Goal: Task Accomplishment & Management: Manage account settings

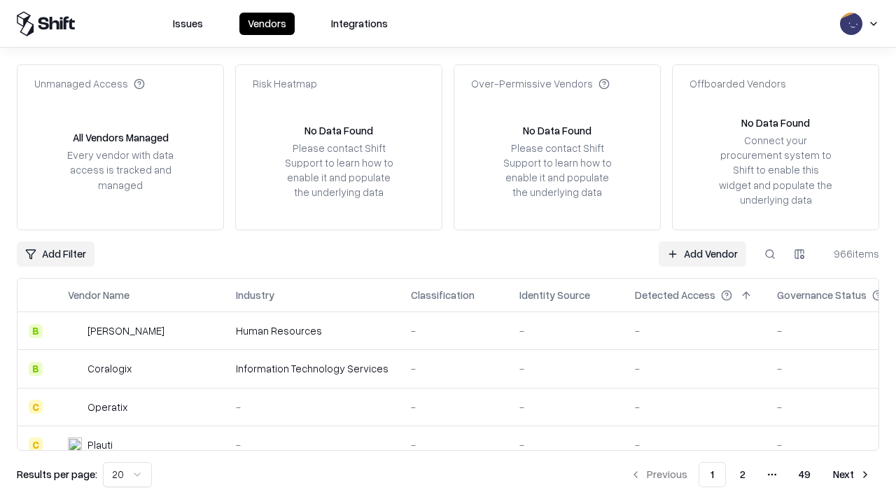
click at [702, 253] on link "Add Vendor" at bounding box center [702, 253] width 87 height 25
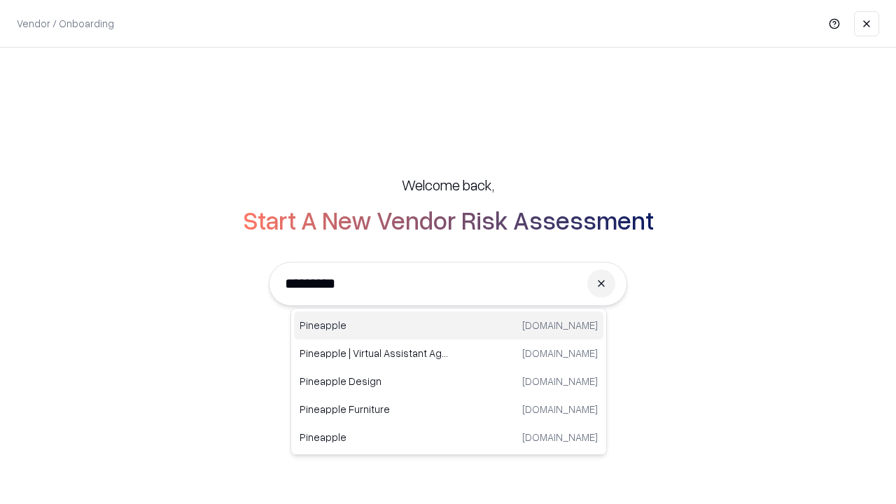
click at [449, 325] on div "Pineapple pineappleenergy.com" at bounding box center [448, 325] width 309 height 28
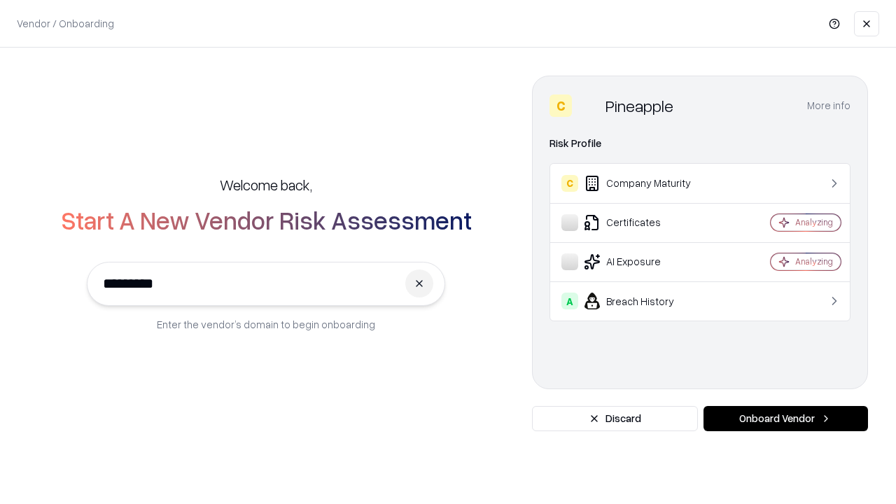
type input "*********"
click at [785, 419] on button "Onboard Vendor" at bounding box center [785, 418] width 164 height 25
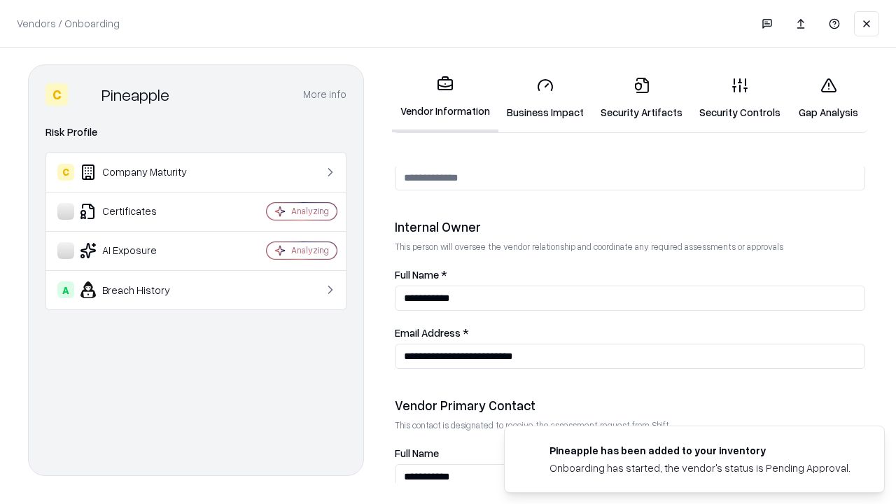
scroll to position [725, 0]
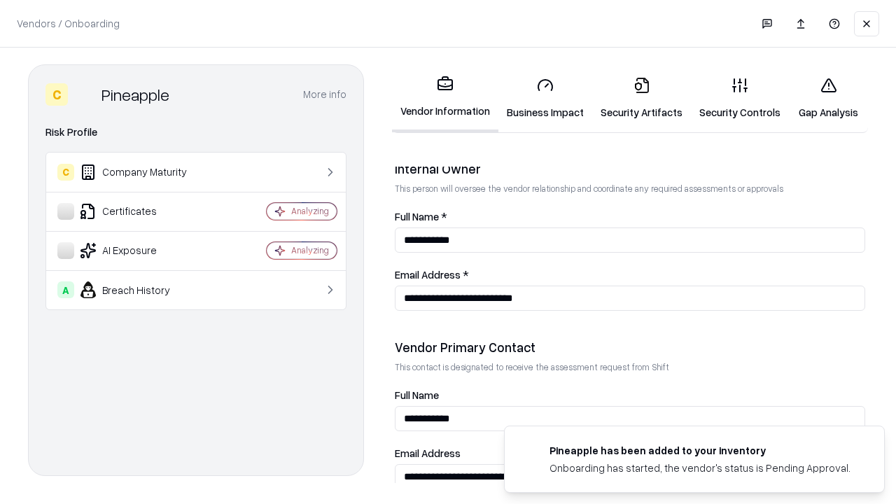
click at [641, 98] on link "Security Artifacts" at bounding box center [641, 98] width 99 height 65
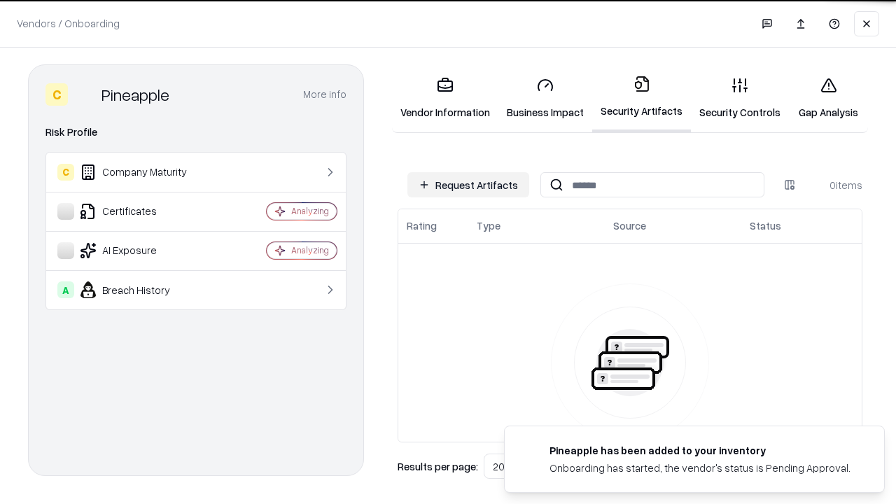
click at [468, 185] on button "Request Artifacts" at bounding box center [468, 184] width 122 height 25
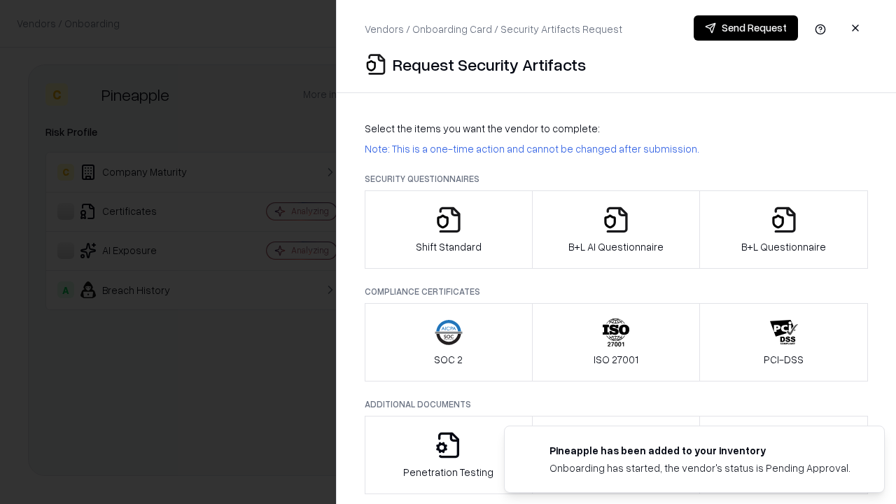
click at [783, 230] on icon "button" at bounding box center [784, 220] width 28 height 28
click at [615, 230] on icon "button" at bounding box center [616, 220] width 28 height 28
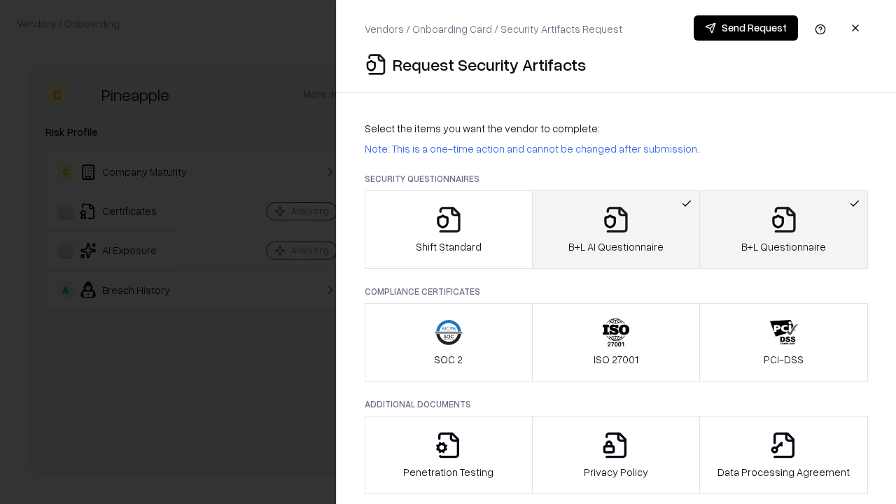
click at [745, 28] on button "Send Request" at bounding box center [746, 27] width 104 height 25
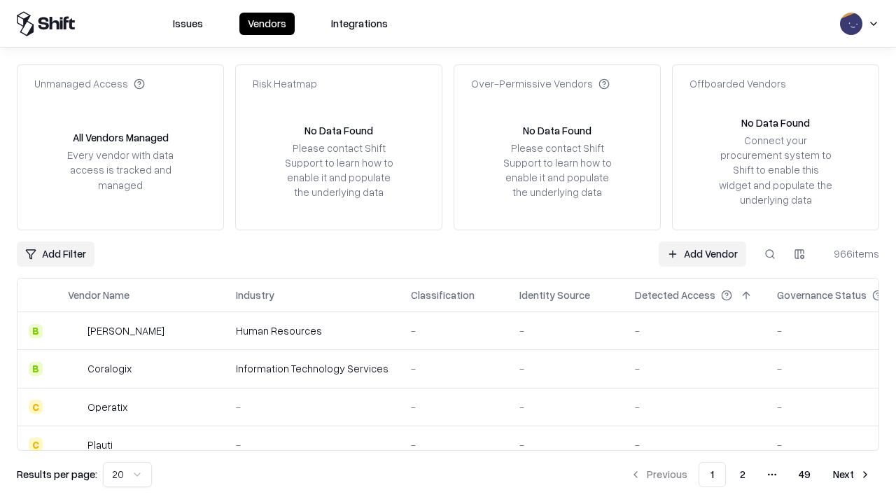
click at [770, 253] on button at bounding box center [769, 253] width 25 height 25
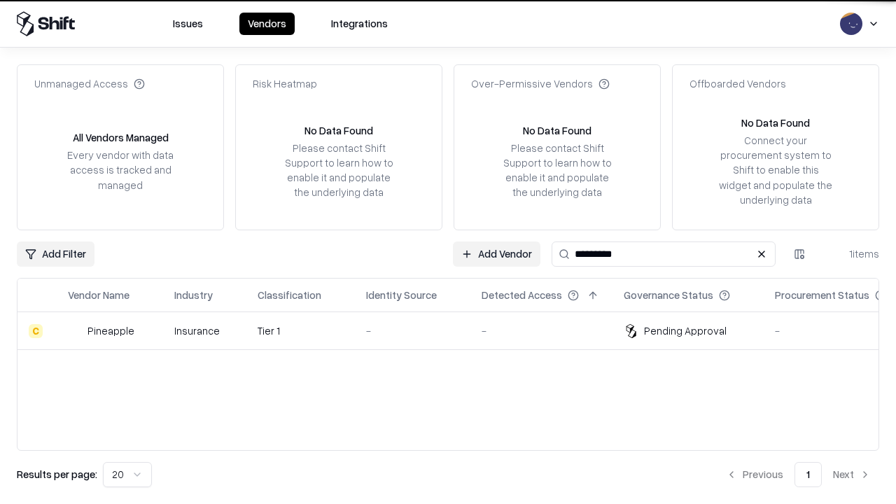
type input "*********"
click at [456, 330] on div "-" at bounding box center [412, 330] width 93 height 15
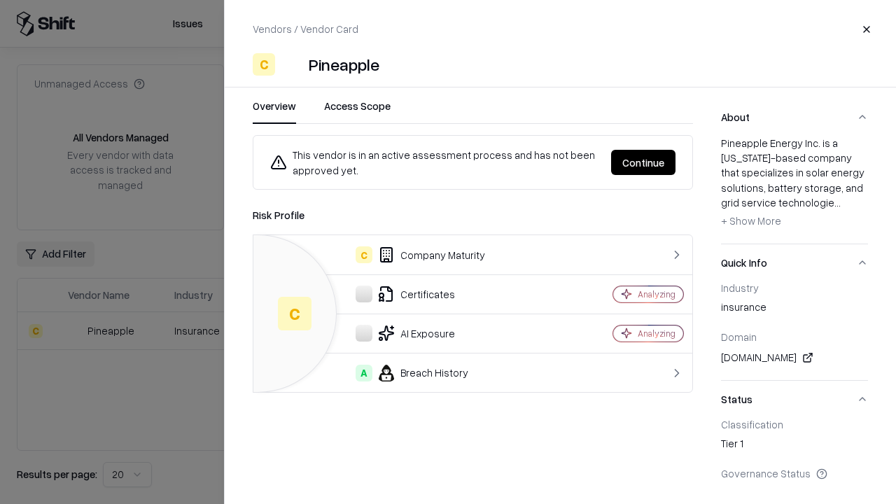
click at [643, 162] on button "Continue" at bounding box center [643, 162] width 64 height 25
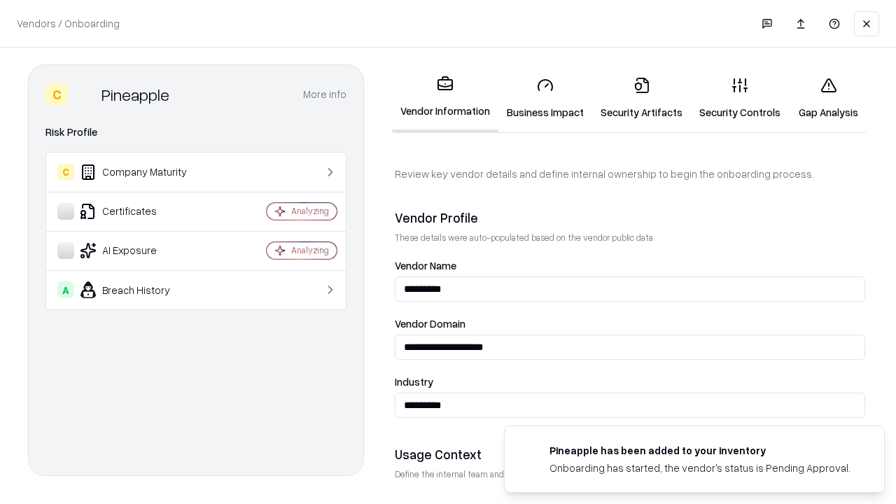
click at [641, 98] on link "Security Artifacts" at bounding box center [641, 98] width 99 height 65
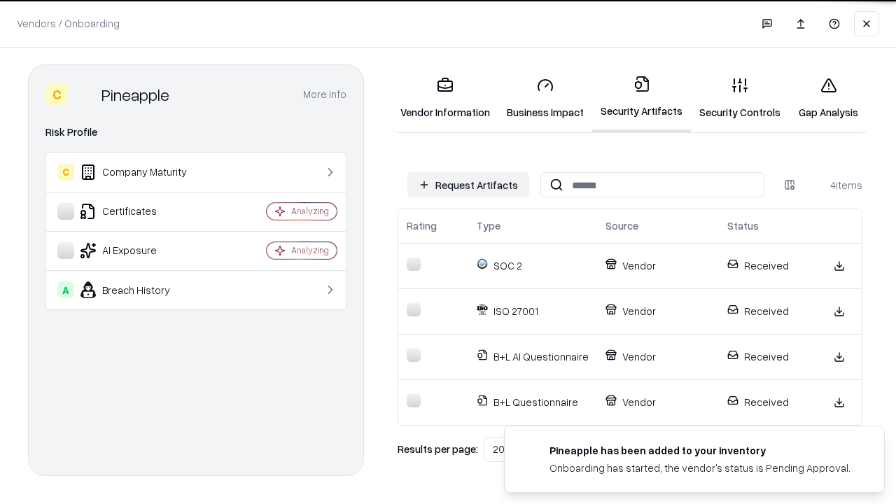
click at [828, 98] on link "Gap Analysis" at bounding box center [828, 98] width 79 height 65
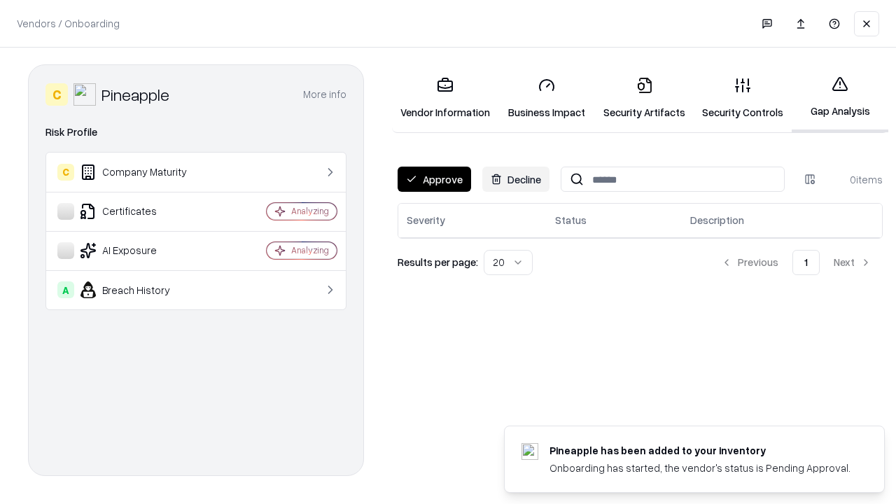
click at [434, 179] on button "Approve" at bounding box center [434, 179] width 73 height 25
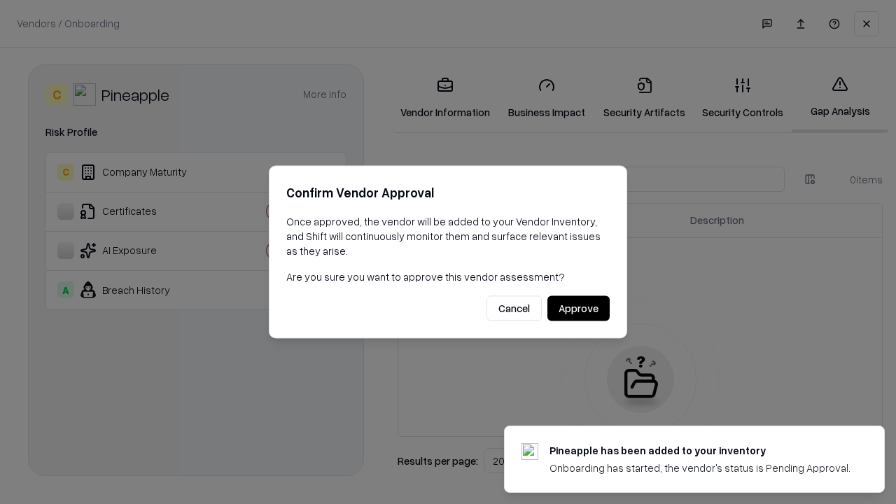
click at [578, 308] on button "Approve" at bounding box center [578, 308] width 62 height 25
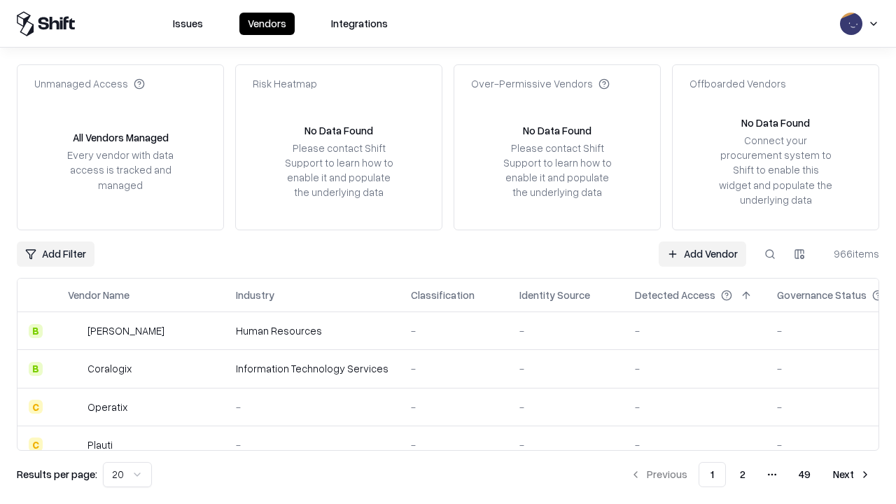
type input "*********"
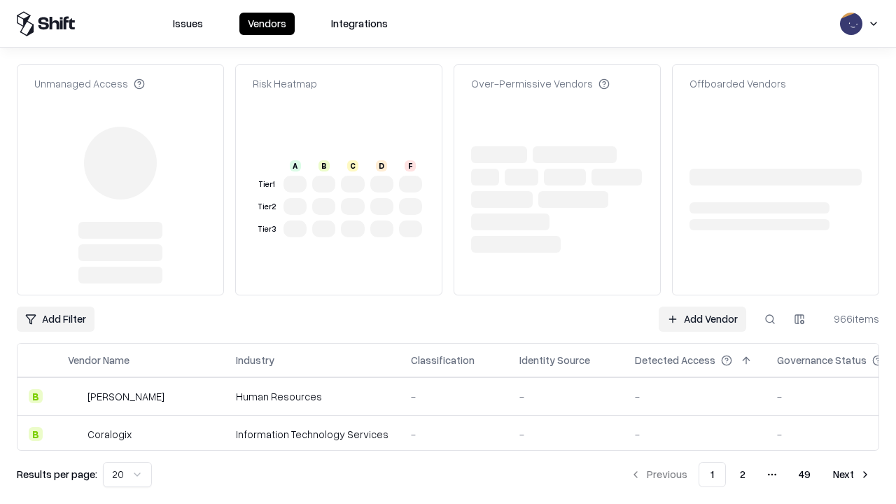
click at [702, 307] on link "Add Vendor" at bounding box center [702, 319] width 87 height 25
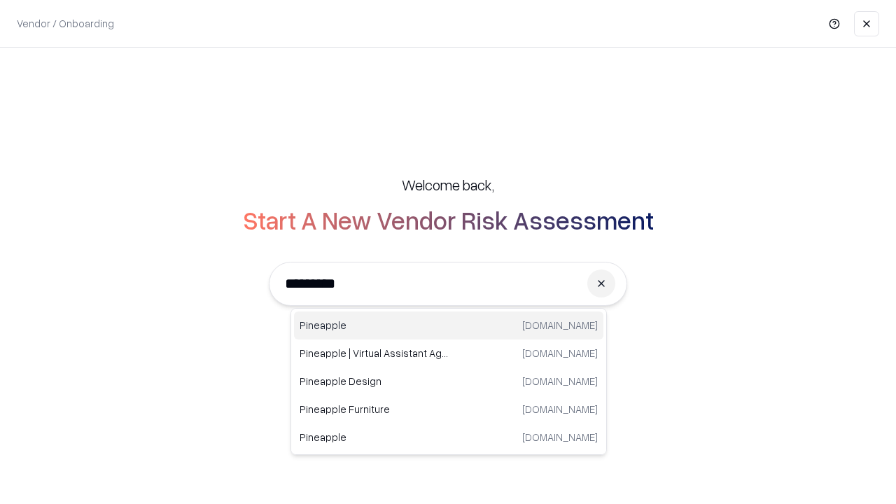
click at [449, 325] on div "Pineapple pineappleenergy.com" at bounding box center [448, 325] width 309 height 28
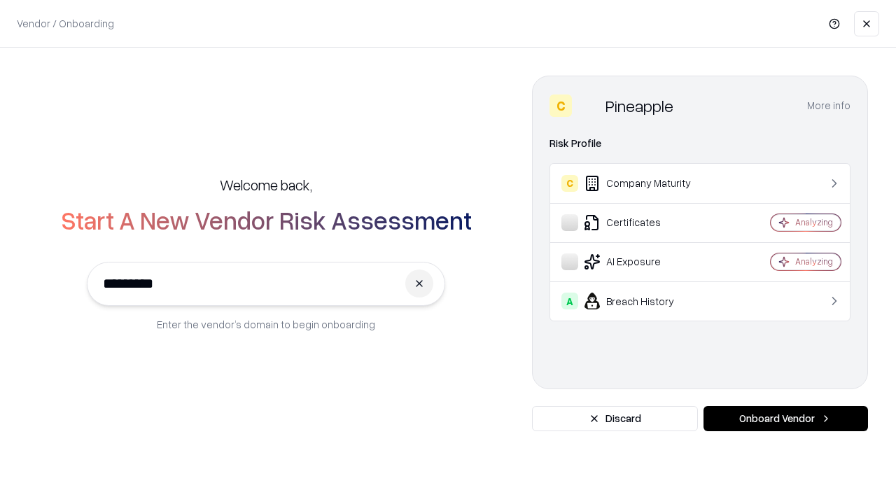
type input "*********"
click at [785, 419] on button "Onboard Vendor" at bounding box center [785, 418] width 164 height 25
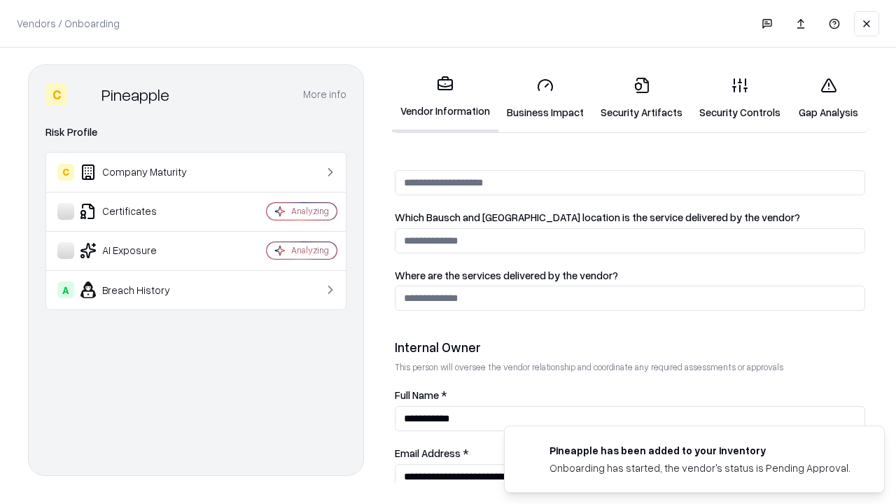
scroll to position [725, 0]
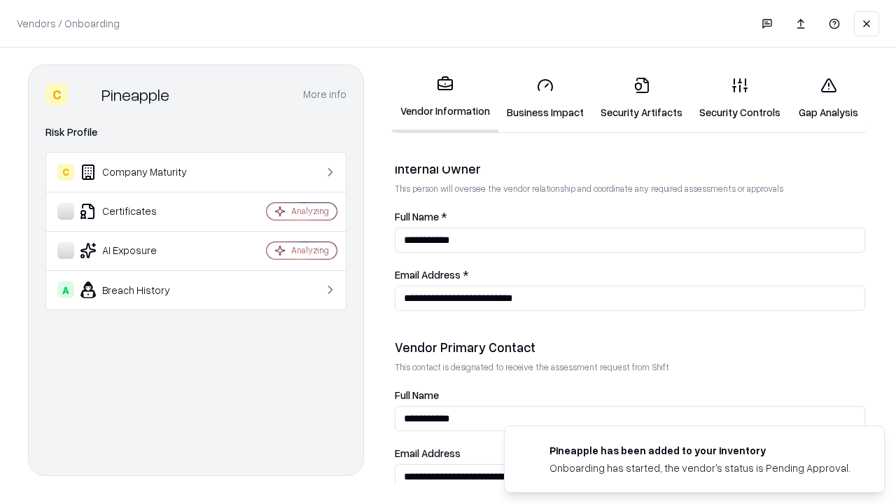
click at [828, 98] on link "Gap Analysis" at bounding box center [828, 98] width 79 height 65
